Goal: Task Accomplishment & Management: Manage account settings

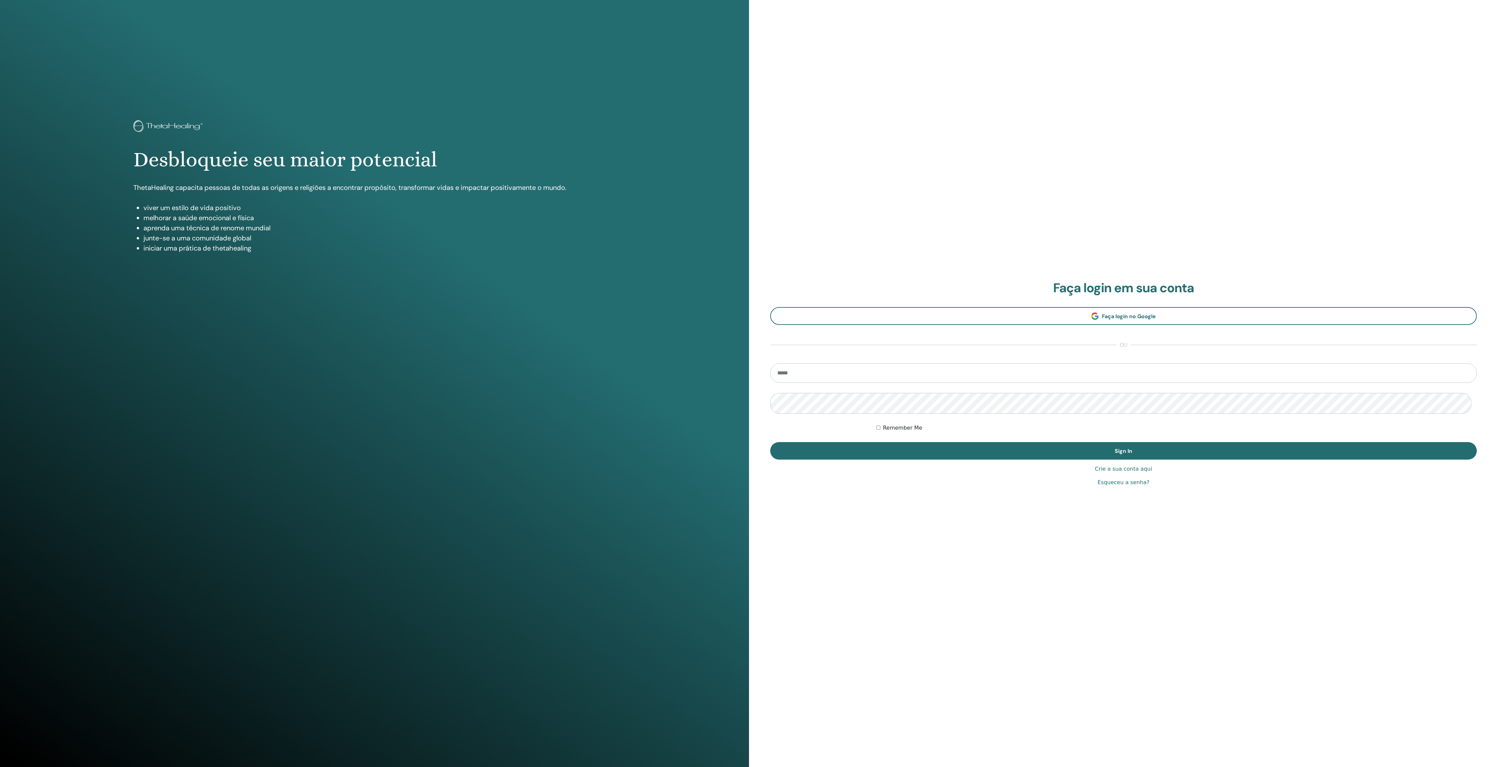
drag, startPoint x: 0, startPoint y: 0, endPoint x: 1023, endPoint y: 128, distance: 1031.3
click at [1025, 128] on div "**********" at bounding box center [1123, 383] width 749 height 767
click at [1025, 127] on div "**********" at bounding box center [1123, 383] width 749 height 767
click at [835, 374] on input "email" at bounding box center [1123, 373] width 707 height 20
type input "**********"
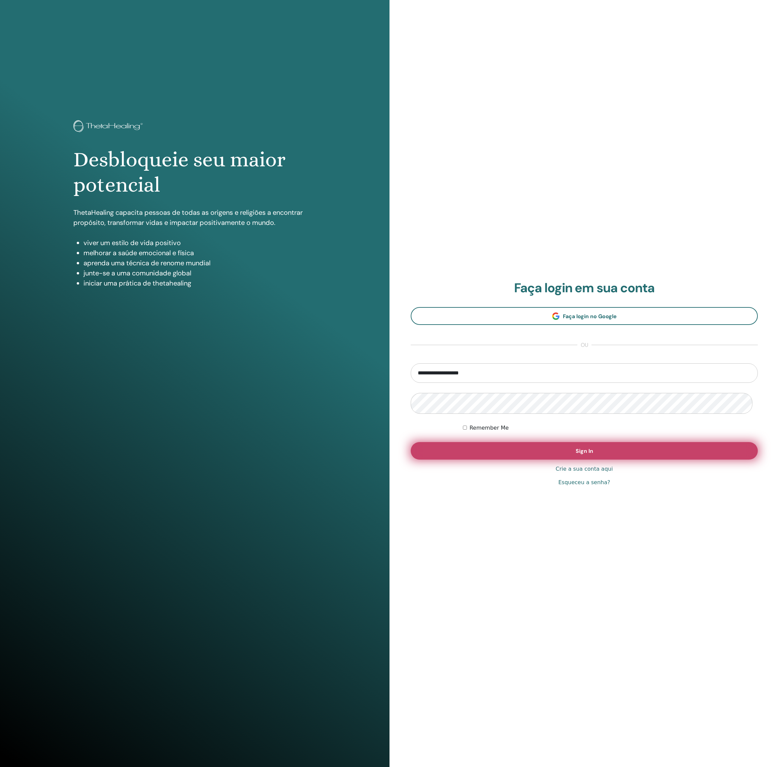
click at [586, 450] on span "Sign In" at bounding box center [585, 451] width 18 height 7
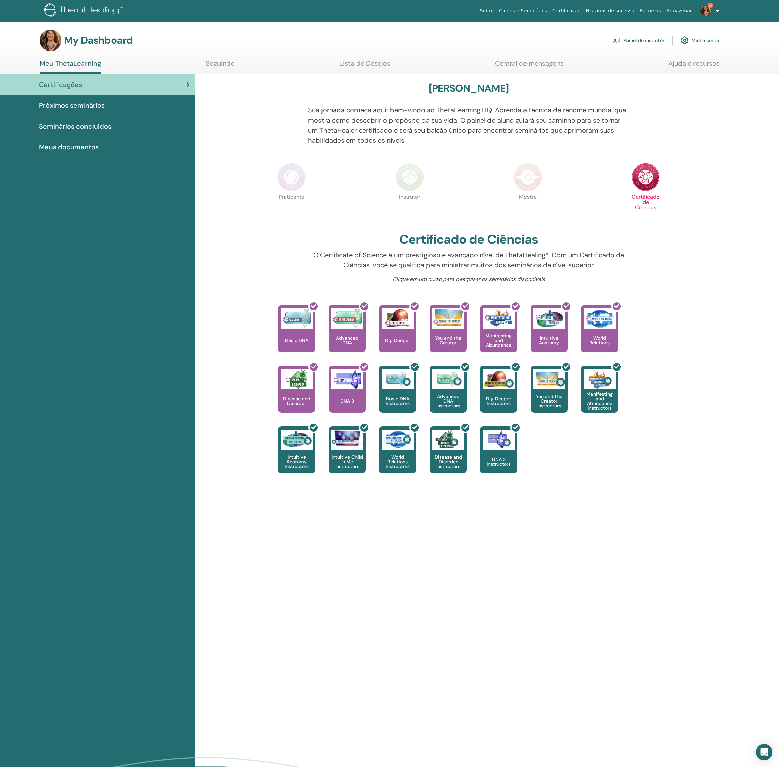
click at [634, 39] on link "Painel do instrutor" at bounding box center [639, 40] width 52 height 15
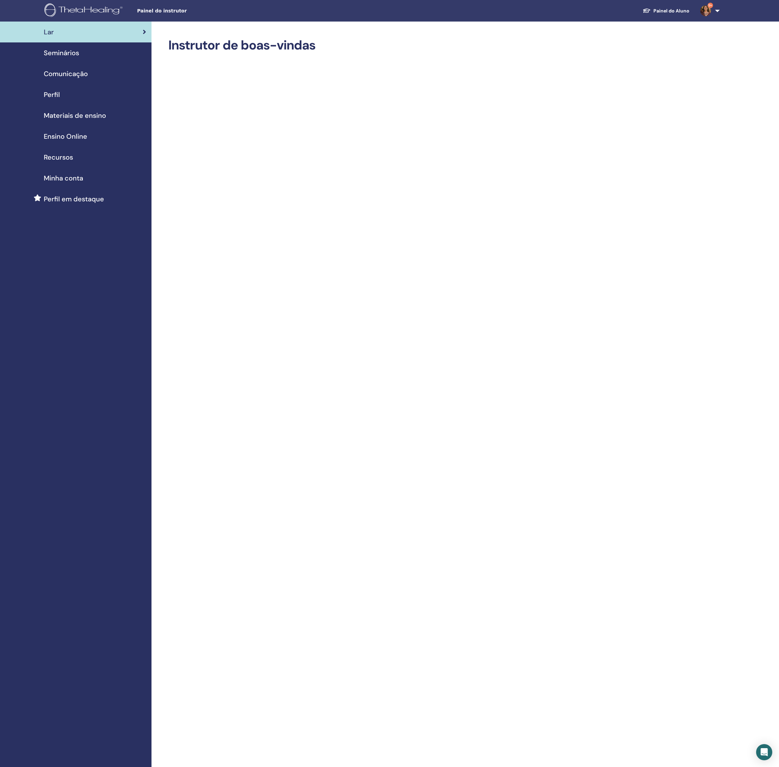
click at [55, 56] on span "Seminários" at bounding box center [61, 53] width 35 height 10
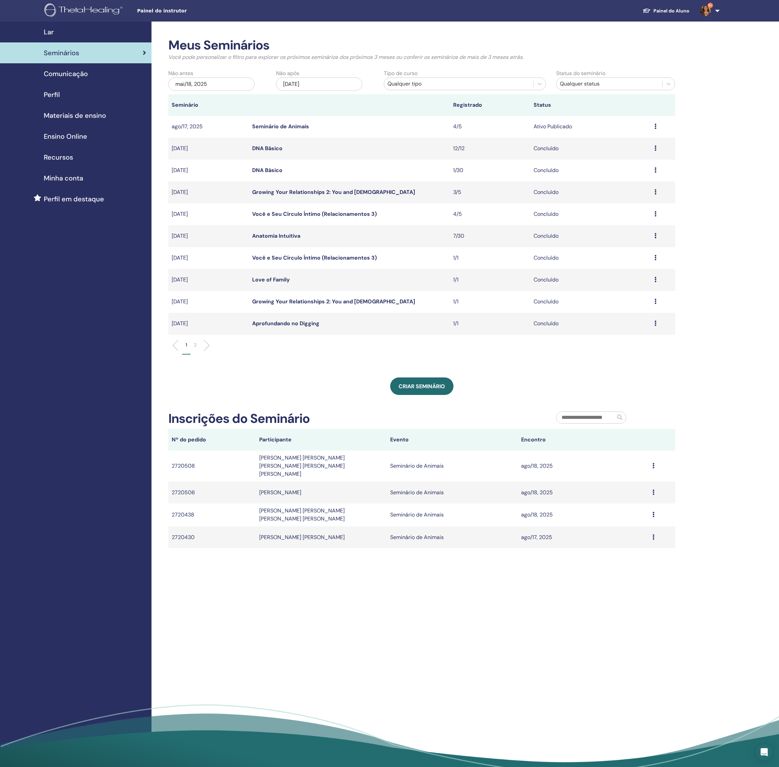
click at [653, 134] on td "Visualizar Editar Participantes Cancelar" at bounding box center [663, 127] width 24 height 22
click at [656, 129] on icon at bounding box center [656, 126] width 2 height 5
click at [627, 141] on link "Visualizar" at bounding box center [621, 140] width 24 height 7
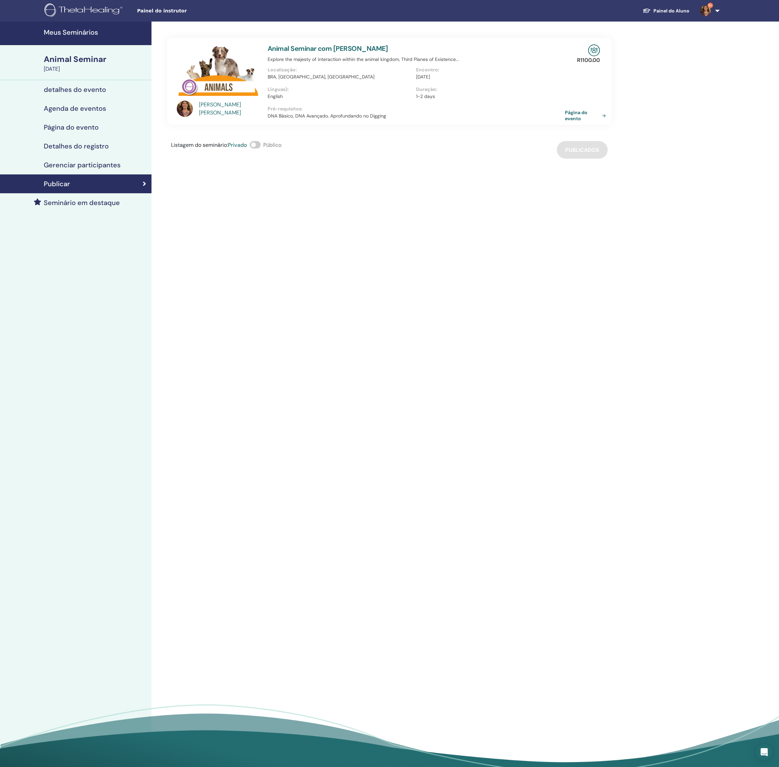
click at [83, 169] on h4 "Gerenciar participantes" at bounding box center [82, 165] width 77 height 8
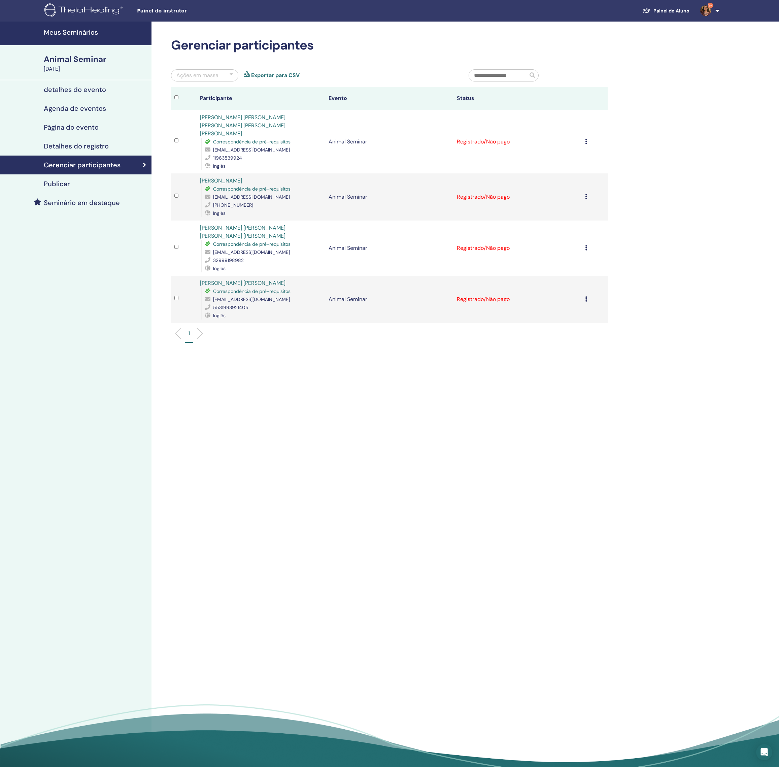
click at [585, 302] on icon at bounding box center [586, 298] width 2 height 5
click at [579, 373] on p "Completar e Certificar" at bounding box center [577, 368] width 89 height 8
click at [585, 251] on icon at bounding box center [586, 247] width 2 height 5
click at [565, 317] on p "Completar e Certificar" at bounding box center [578, 313] width 89 height 8
click at [585, 199] on icon at bounding box center [586, 196] width 2 height 5
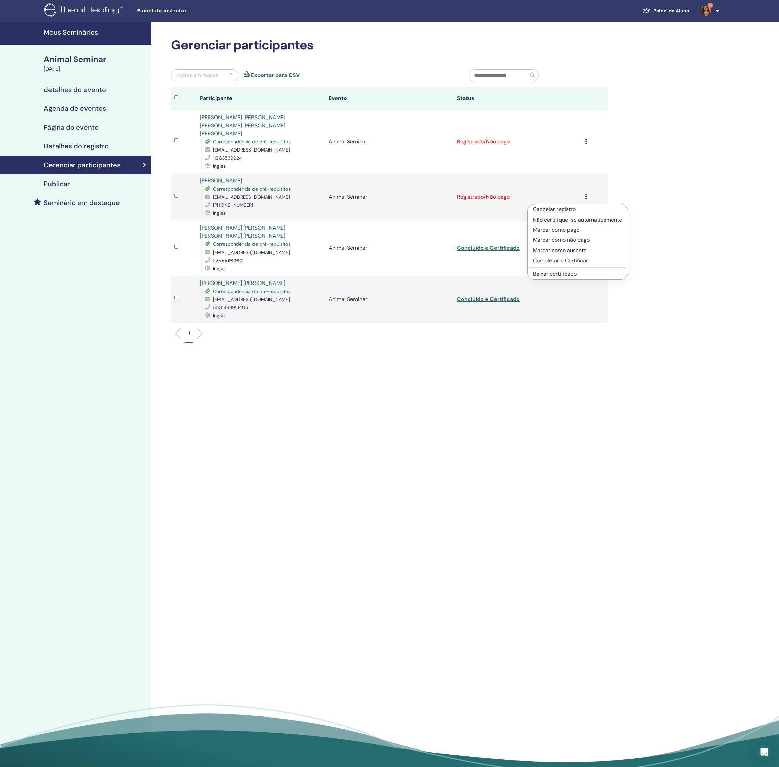
click at [583, 263] on p "Completar e Certificar" at bounding box center [577, 261] width 89 height 8
click at [585, 144] on icon at bounding box center [586, 141] width 2 height 5
click at [575, 209] on p "Completar e Certificar" at bounding box center [579, 205] width 89 height 8
click at [237, 287] on link "[PERSON_NAME] [PERSON_NAME]" at bounding box center [243, 283] width 86 height 7
click at [213, 184] on link "[PERSON_NAME]" at bounding box center [221, 180] width 42 height 7
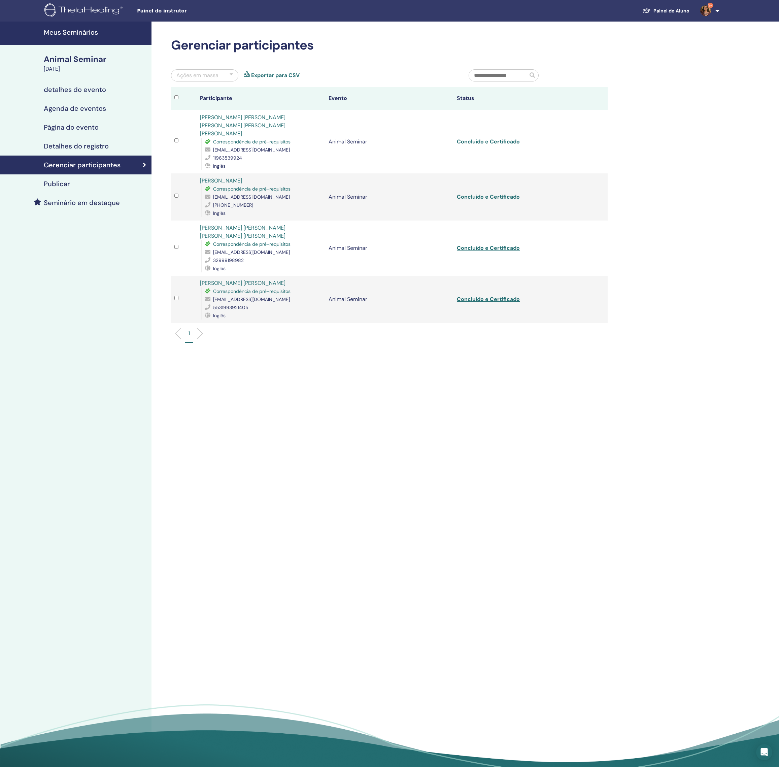
click at [286, 232] on link "[PERSON_NAME] [PERSON_NAME] [PERSON_NAME] [PERSON_NAME]" at bounding box center [243, 231] width 86 height 15
click at [270, 126] on link "[PERSON_NAME] [PERSON_NAME] [PERSON_NAME] [PERSON_NAME] [PERSON_NAME]" at bounding box center [243, 125] width 86 height 23
click at [82, 34] on h4 "Meus Seminários" at bounding box center [96, 32] width 104 height 8
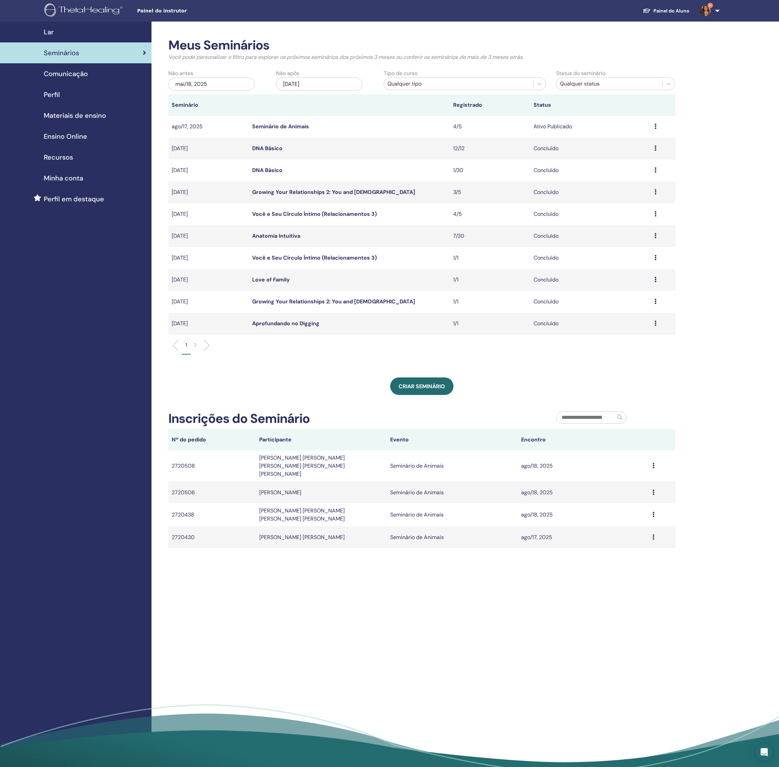
click at [657, 129] on icon at bounding box center [656, 126] width 2 height 5
click at [639, 161] on link "Participantes" at bounding box center [626, 159] width 33 height 7
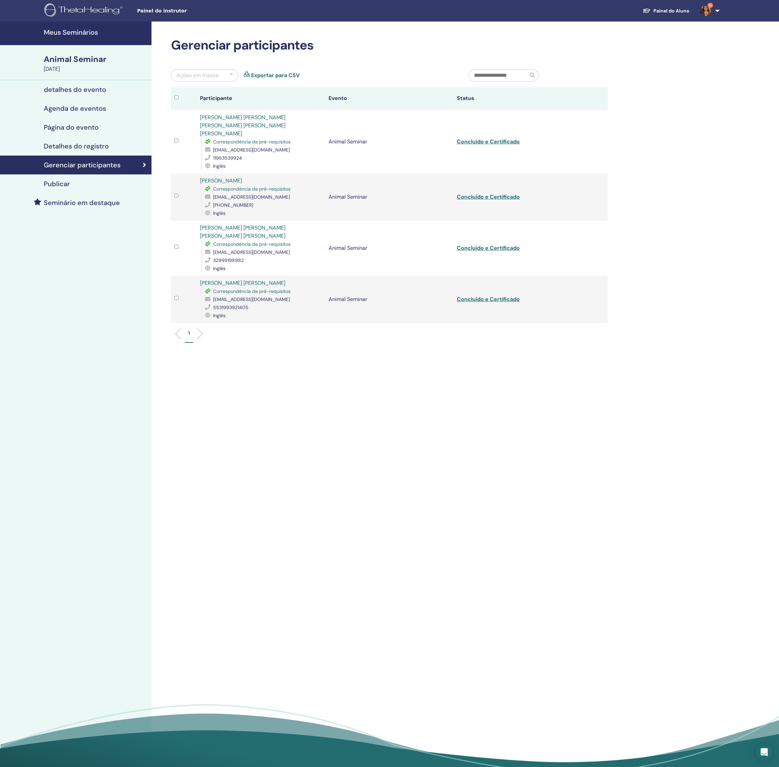
click at [172, 103] on th at bounding box center [184, 98] width 26 height 23
click at [219, 79] on div "Ações em massa" at bounding box center [198, 75] width 42 height 8
drag, startPoint x: 313, startPoint y: 54, endPoint x: 209, endPoint y: 29, distance: 107.4
click at [312, 53] on h2 "Gerenciar participantes" at bounding box center [389, 45] width 437 height 15
click at [98, 10] on img at bounding box center [84, 10] width 81 height 15
